Goal: Task Accomplishment & Management: Use online tool/utility

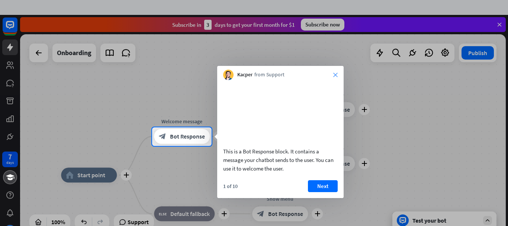
click at [337, 75] on icon "close" at bounding box center [336, 75] width 4 height 4
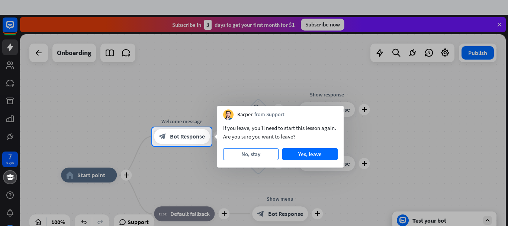
click at [271, 157] on button "No, stay" at bounding box center [250, 154] width 55 height 12
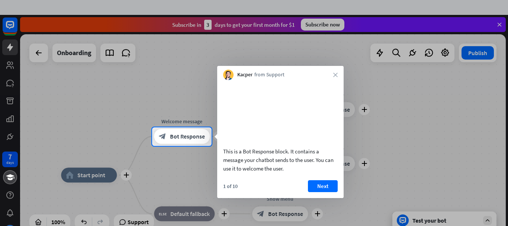
click at [341, 70] on div "Kacper from Support close" at bounding box center [280, 73] width 127 height 14
click at [335, 74] on icon "close" at bounding box center [336, 75] width 4 height 4
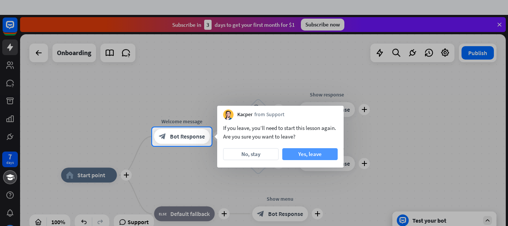
click at [304, 157] on button "Yes, leave" at bounding box center [310, 154] width 55 height 12
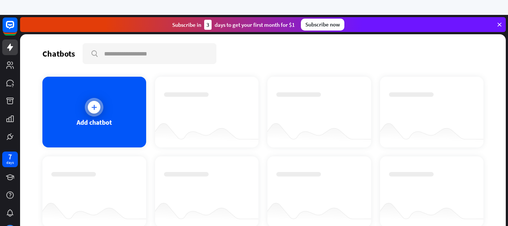
click at [55, 131] on div "Add chatbot" at bounding box center [94, 112] width 104 height 71
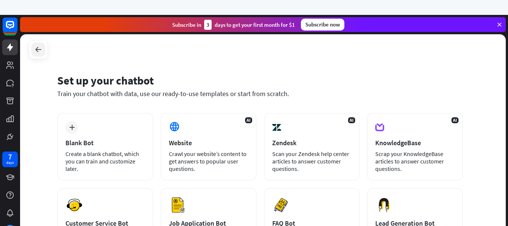
click at [44, 52] on div at bounding box center [38, 49] width 14 height 14
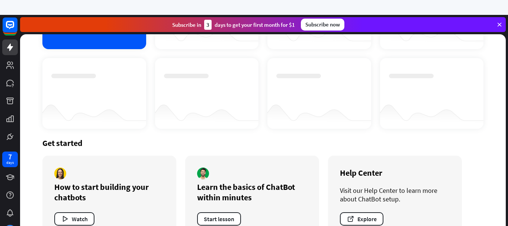
scroll to position [106, 0]
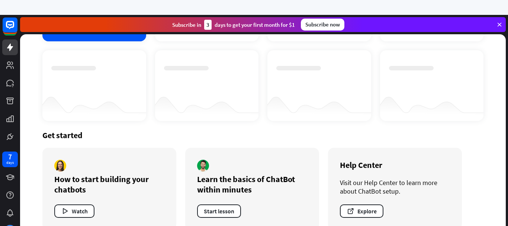
click at [502, 23] on icon at bounding box center [500, 24] width 7 height 7
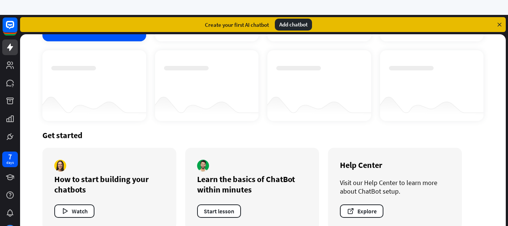
click at [500, 27] on icon at bounding box center [500, 24] width 7 height 7
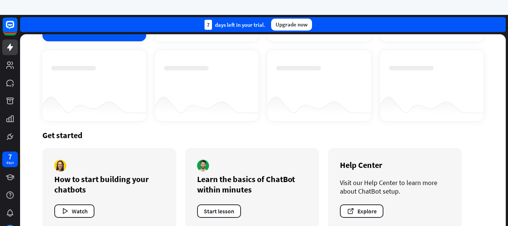
click at [499, 25] on div "7 days left in your trial. Upgrade now" at bounding box center [263, 24] width 486 height 15
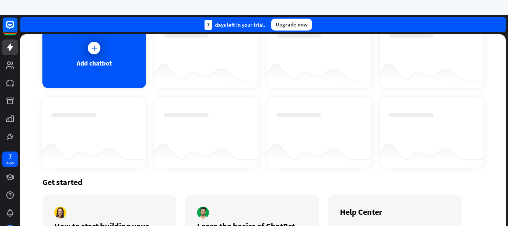
scroll to position [0, 0]
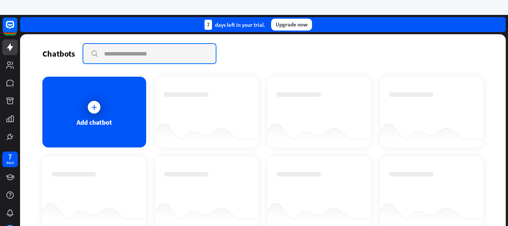
click at [119, 57] on input "text" at bounding box center [149, 53] width 133 height 19
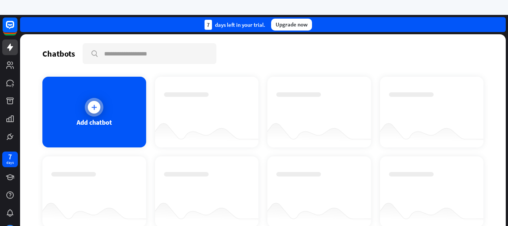
click at [96, 116] on div at bounding box center [94, 107] width 19 height 19
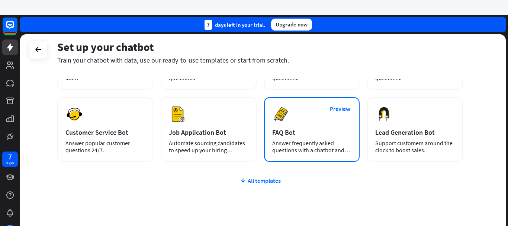
scroll to position [103, 0]
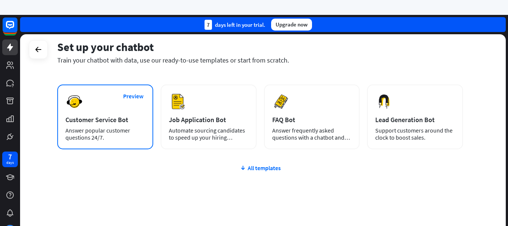
click at [117, 131] on div "Answer popular customer questions 24/7." at bounding box center [106, 134] width 80 height 14
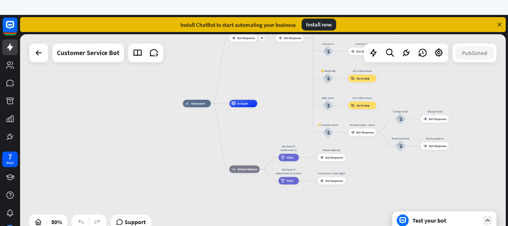
click at [248, 36] on span "Bot Response" at bounding box center [245, 38] width 17 height 4
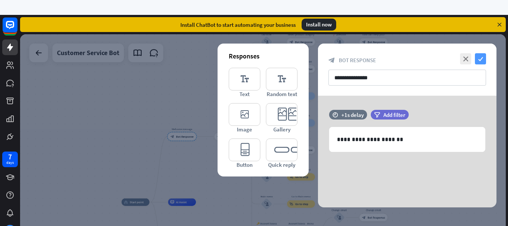
click at [481, 63] on icon "check" at bounding box center [480, 58] width 11 height 11
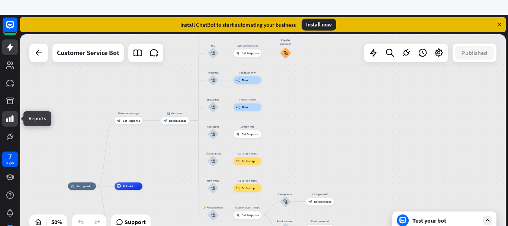
click at [9, 125] on link at bounding box center [10, 119] width 16 height 16
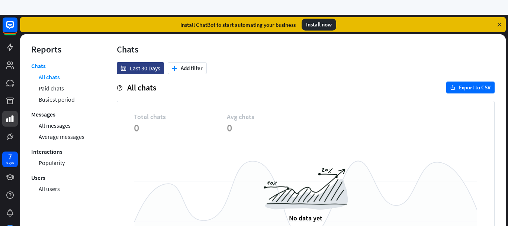
scroll to position [44, 0]
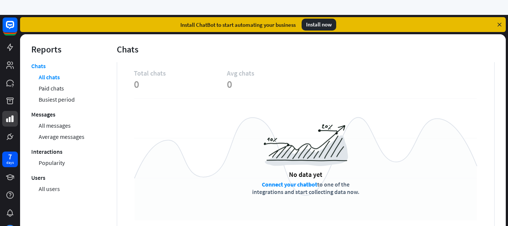
click at [1, 128] on div at bounding box center [10, 80] width 20 height 130
click at [4, 94] on link at bounding box center [10, 101] width 16 height 16
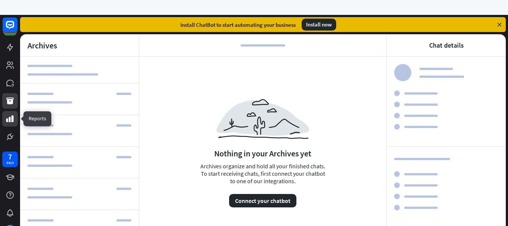
click at [10, 115] on icon at bounding box center [10, 118] width 9 height 9
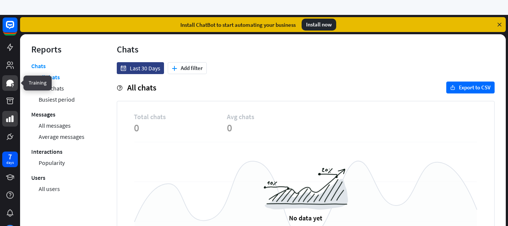
click at [10, 87] on icon at bounding box center [10, 83] width 9 height 9
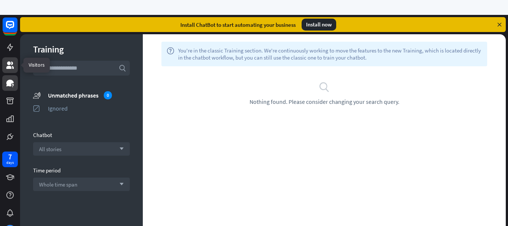
click at [13, 67] on icon at bounding box center [9, 64] width 7 height 7
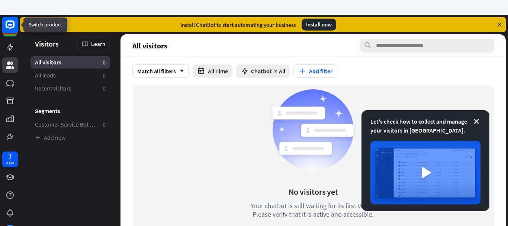
click at [5, 20] on rect at bounding box center [10, 25] width 16 height 16
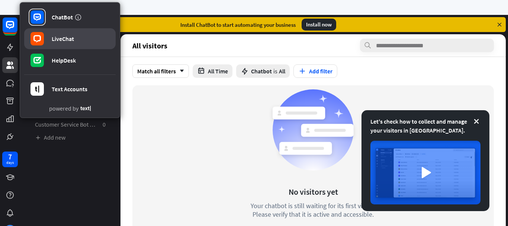
click at [78, 35] on link "LiveChat" at bounding box center [70, 38] width 92 height 21
